Goal: Task Accomplishment & Management: Complete application form

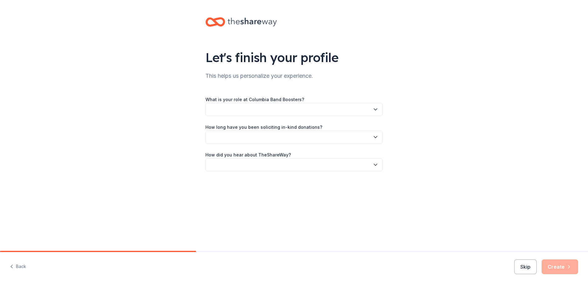
click at [344, 108] on button "button" at bounding box center [293, 109] width 177 height 13
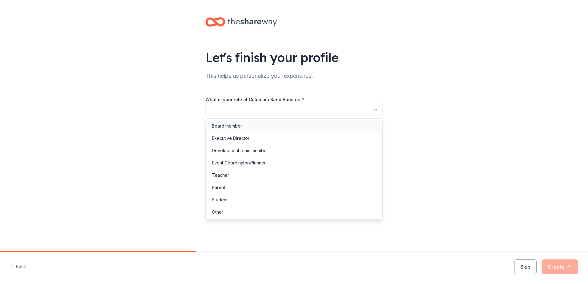
click at [337, 126] on div "Board member" at bounding box center [294, 126] width 174 height 12
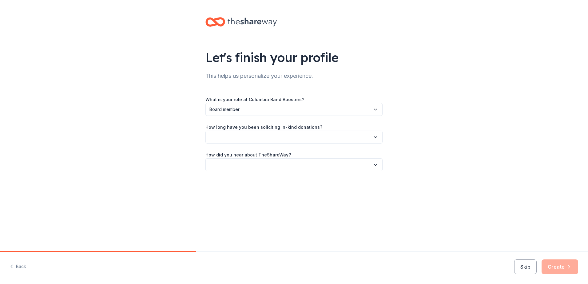
click at [324, 137] on button "button" at bounding box center [293, 137] width 177 height 13
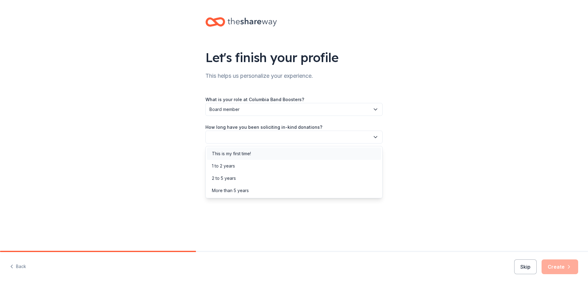
click at [315, 153] on div "This is my first time!" at bounding box center [294, 154] width 174 height 12
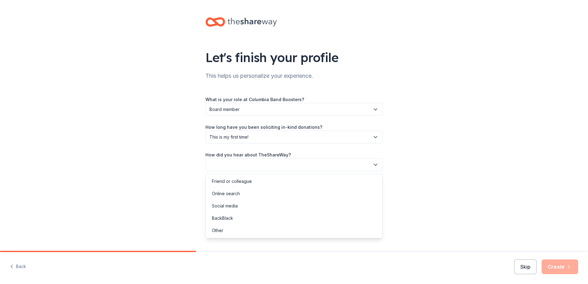
click at [309, 164] on button "button" at bounding box center [293, 164] width 177 height 13
click at [301, 196] on div "Online search" at bounding box center [294, 194] width 174 height 12
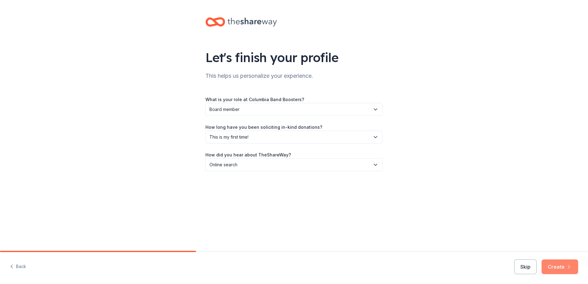
click at [554, 268] on button "Create" at bounding box center [559, 266] width 37 height 15
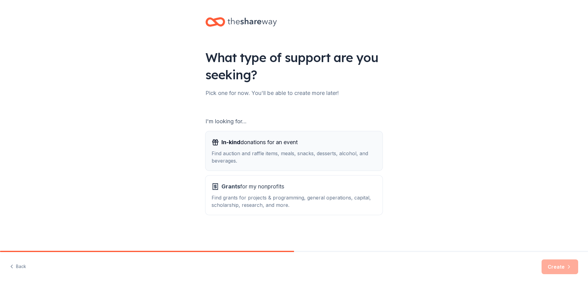
click at [338, 160] on div "Find auction and raffle items, meals, snacks, desserts, alcohol, and beverages." at bounding box center [294, 157] width 165 height 15
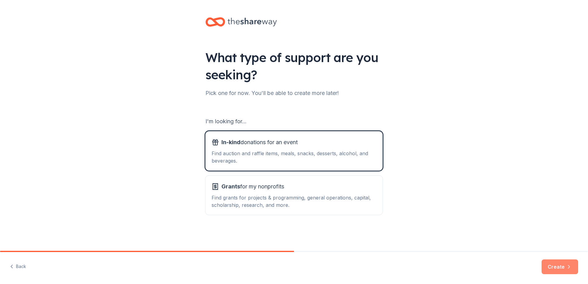
click at [551, 266] on button "Create" at bounding box center [559, 266] width 37 height 15
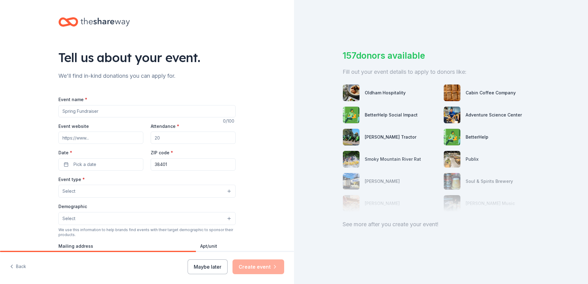
click at [131, 112] on input "Event name *" at bounding box center [146, 111] width 177 height 12
type input "Columbia Invitational Marching Competition"
click at [172, 141] on input "Attendance *" at bounding box center [193, 138] width 85 height 12
drag, startPoint x: 189, startPoint y: 138, endPoint x: 151, endPoint y: 134, distance: 38.0
click at [151, 134] on input "Attendance *" at bounding box center [193, 138] width 85 height 12
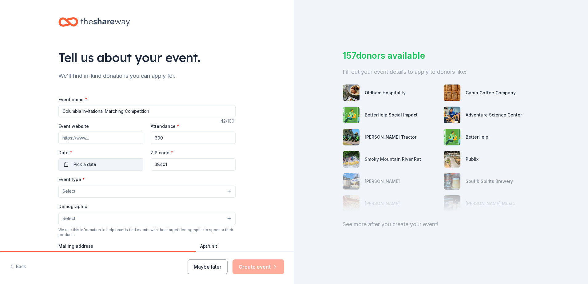
type input "600"
click at [114, 162] on button "Pick a date" at bounding box center [100, 164] width 85 height 12
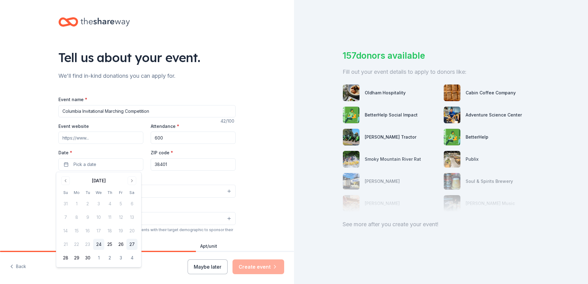
click at [132, 245] on button "27" at bounding box center [131, 244] width 11 height 11
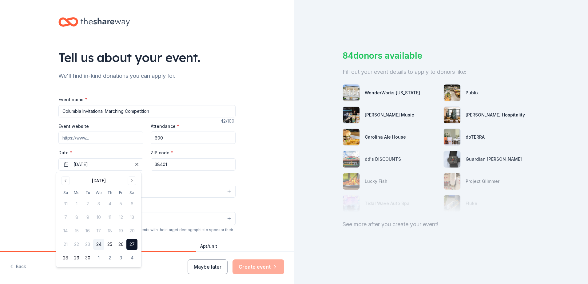
click at [167, 180] on div "Event type * Select" at bounding box center [146, 187] width 177 height 22
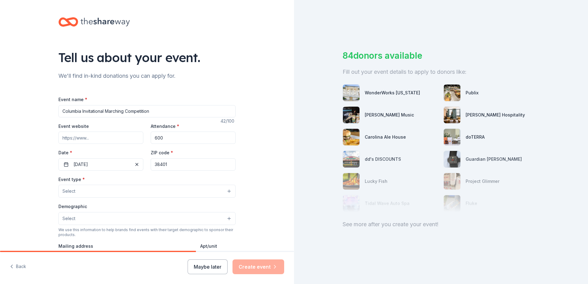
click at [157, 188] on button "Select" at bounding box center [146, 191] width 177 height 13
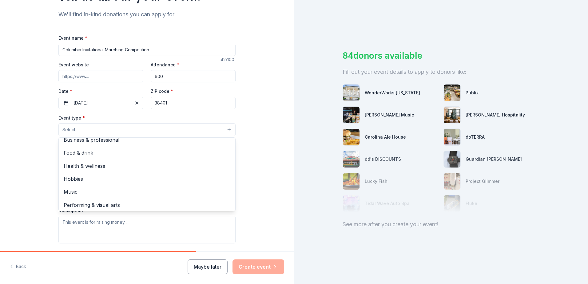
scroll to position [21, 0]
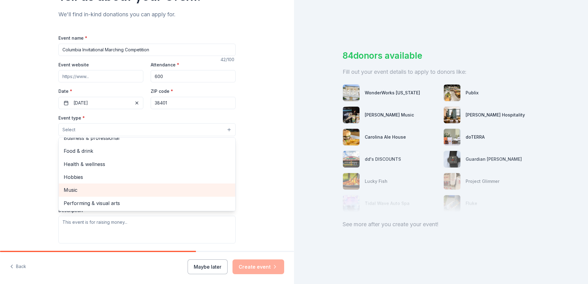
drag, startPoint x: 166, startPoint y: 203, endPoint x: 168, endPoint y: 192, distance: 10.7
click at [168, 192] on div "Fundraiser Business & professional Food & drink Health & wellness Hobbies Music…" at bounding box center [146, 174] width 177 height 74
click at [168, 192] on span "Music" at bounding box center [147, 190] width 167 height 8
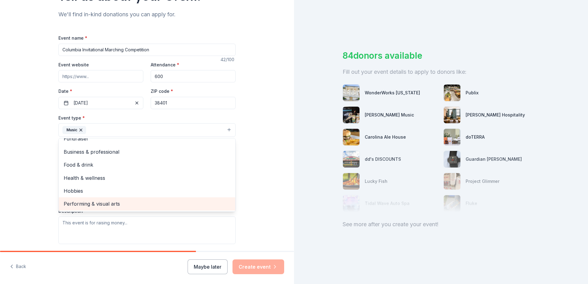
click at [132, 204] on span "Performing & visual arts" at bounding box center [147, 204] width 167 height 8
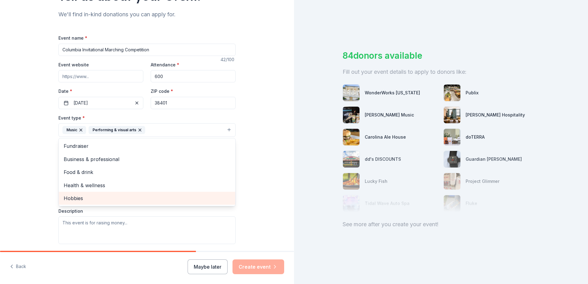
scroll to position [0, 0]
click at [255, 197] on div "Tell us about your event. We'll find in-kind donations you can apply for. Event…" at bounding box center [147, 144] width 294 height 410
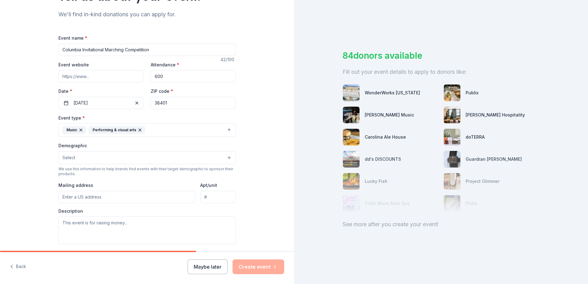
click at [151, 160] on button "Select" at bounding box center [146, 157] width 177 height 13
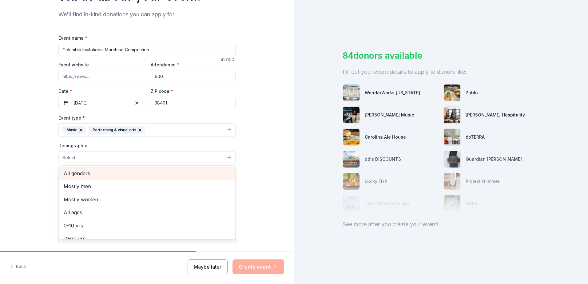
click at [192, 171] on span "All genders" at bounding box center [147, 173] width 167 height 8
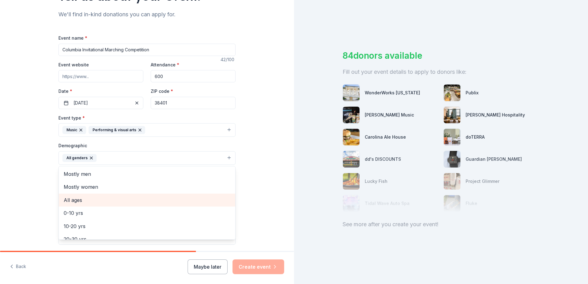
click at [102, 196] on span "All ages" at bounding box center [147, 200] width 167 height 8
click at [255, 197] on div "Tell us about your event. We'll find in-kind donations you can apply for. Event…" at bounding box center [147, 144] width 294 height 410
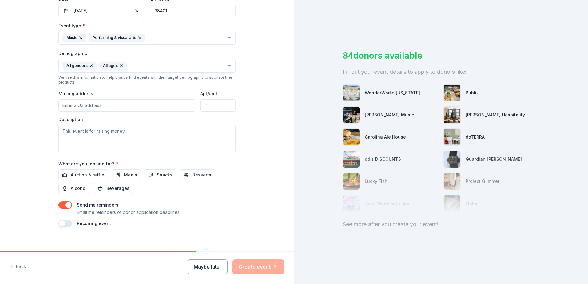
scroll to position [160, 0]
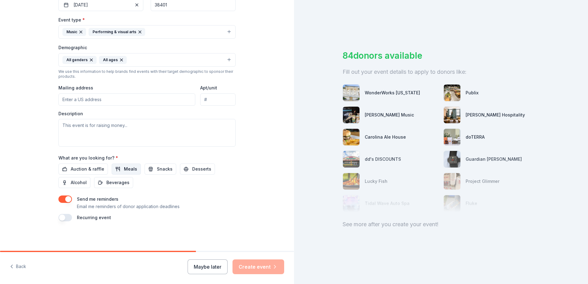
click at [127, 172] on span "Meals" at bounding box center [130, 168] width 13 height 7
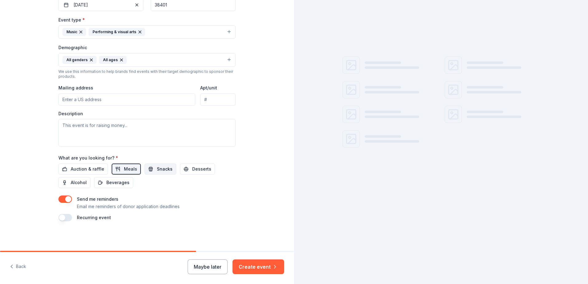
click at [157, 170] on span "Snacks" at bounding box center [165, 168] width 16 height 7
click at [192, 170] on span "Desserts" at bounding box center [201, 168] width 19 height 7
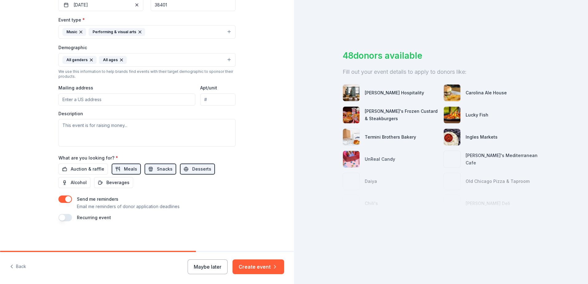
click at [131, 183] on div "Auction & raffle Meals Snacks Desserts Alcohol Beverages" at bounding box center [146, 176] width 177 height 25
click at [126, 183] on button "Beverages" at bounding box center [113, 182] width 39 height 11
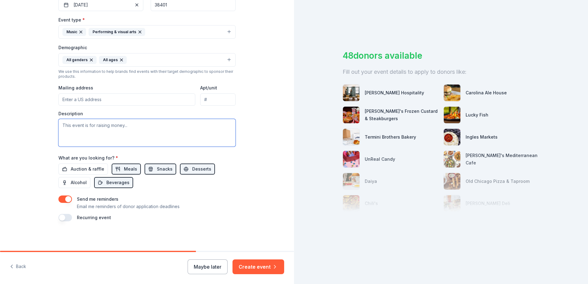
click at [141, 128] on textarea at bounding box center [146, 133] width 177 height 28
click at [83, 124] on textarea at bounding box center [146, 133] width 177 height 28
paste textarea "The Columbia Central Marching Band is excited to host the 49th annual Columbia …"
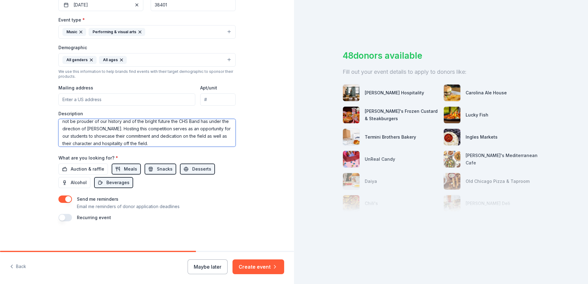
scroll to position [0, 0]
type textarea "The Columbia Central Marching Band is excited to host the 49th annual Columbia …"
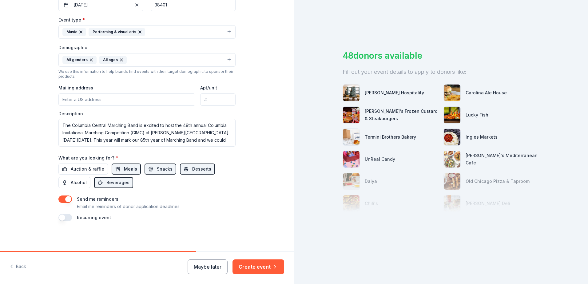
drag, startPoint x: 108, startPoint y: 101, endPoint x: 105, endPoint y: 101, distance: 3.4
click at [105, 101] on input "Mailing address" at bounding box center [126, 99] width 137 height 12
drag, startPoint x: 165, startPoint y: 101, endPoint x: 0, endPoint y: 59, distance: 170.1
click at [0, 59] on html "Tell us about your event. We'll find in-kind donations you can apply for. Event…" at bounding box center [294, 142] width 588 height 284
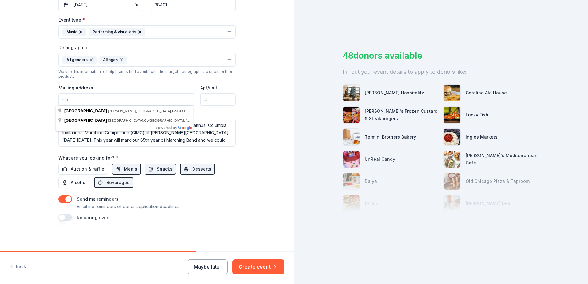
type input "C"
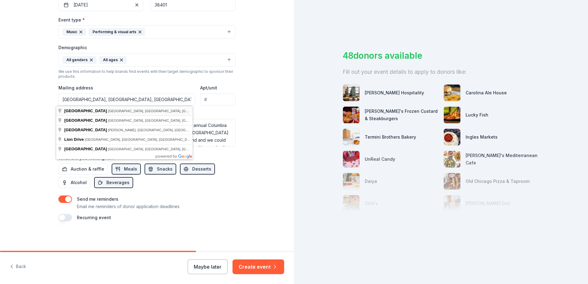
type input "undefined [GEOGRAPHIC_DATA]"
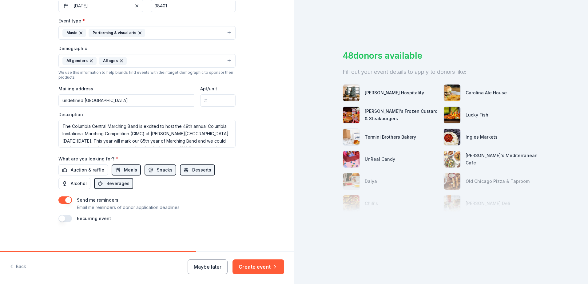
scroll to position [160, 0]
